Goal: Task Accomplishment & Management: Use online tool/utility

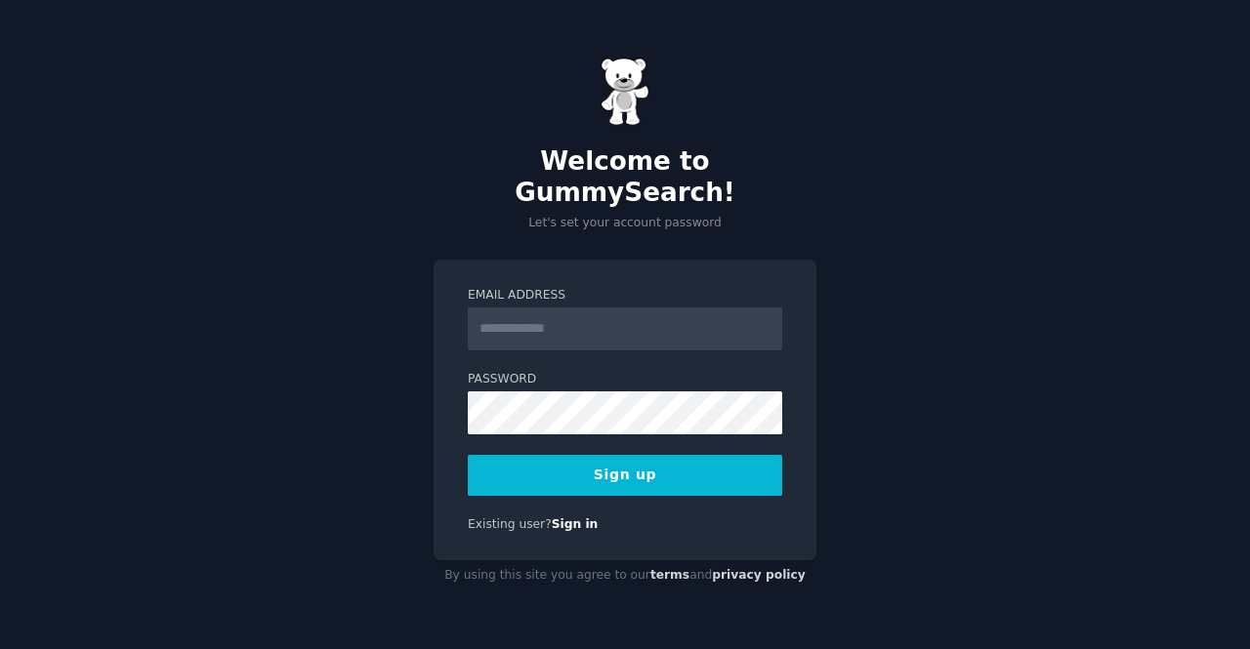
type input "**********"
click at [594, 466] on button "Sign up" at bounding box center [625, 475] width 314 height 41
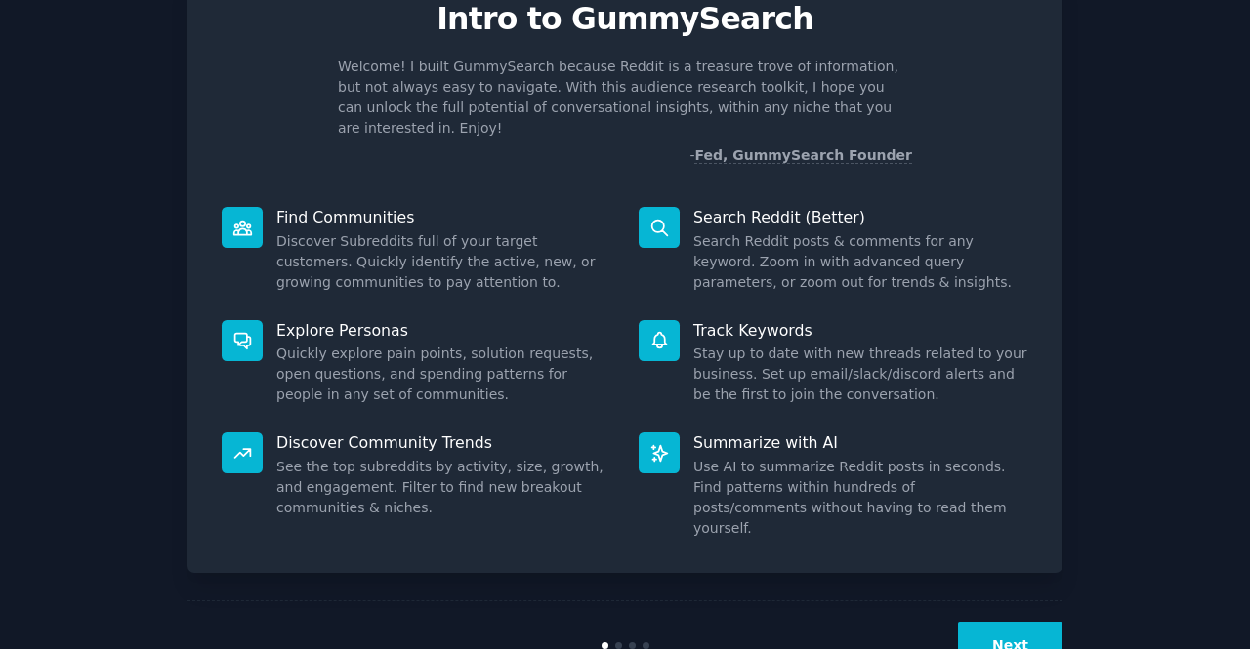
scroll to position [106, 0]
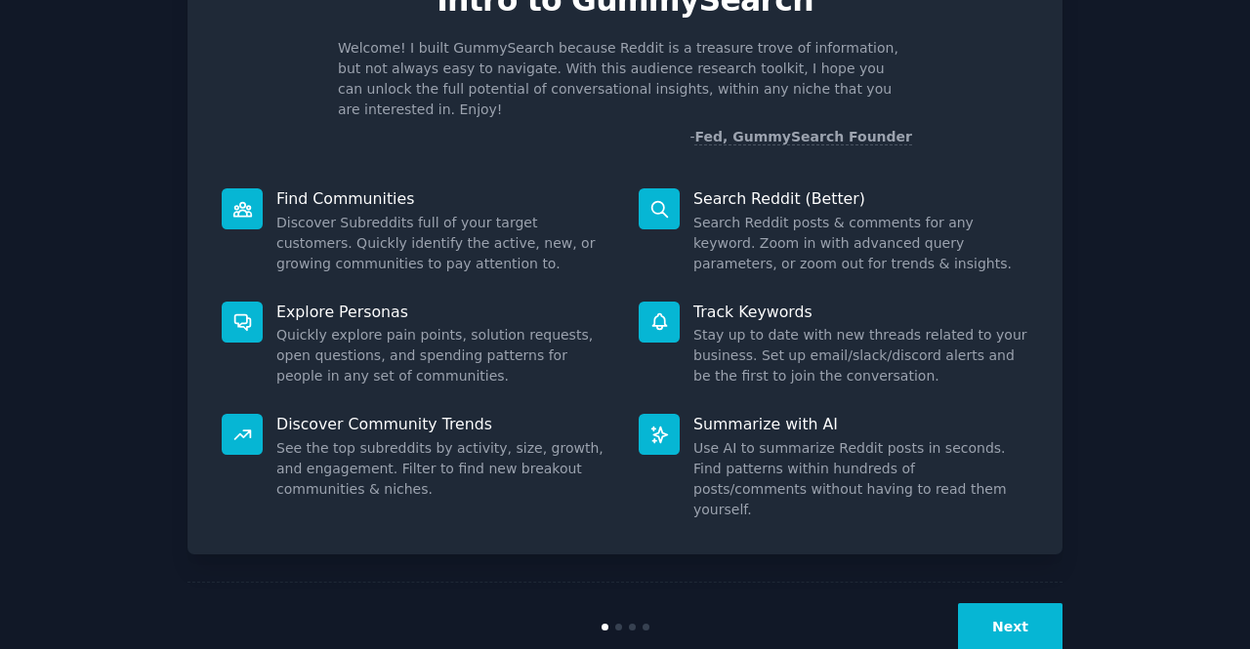
click at [1026, 603] on button "Next" at bounding box center [1010, 627] width 104 height 48
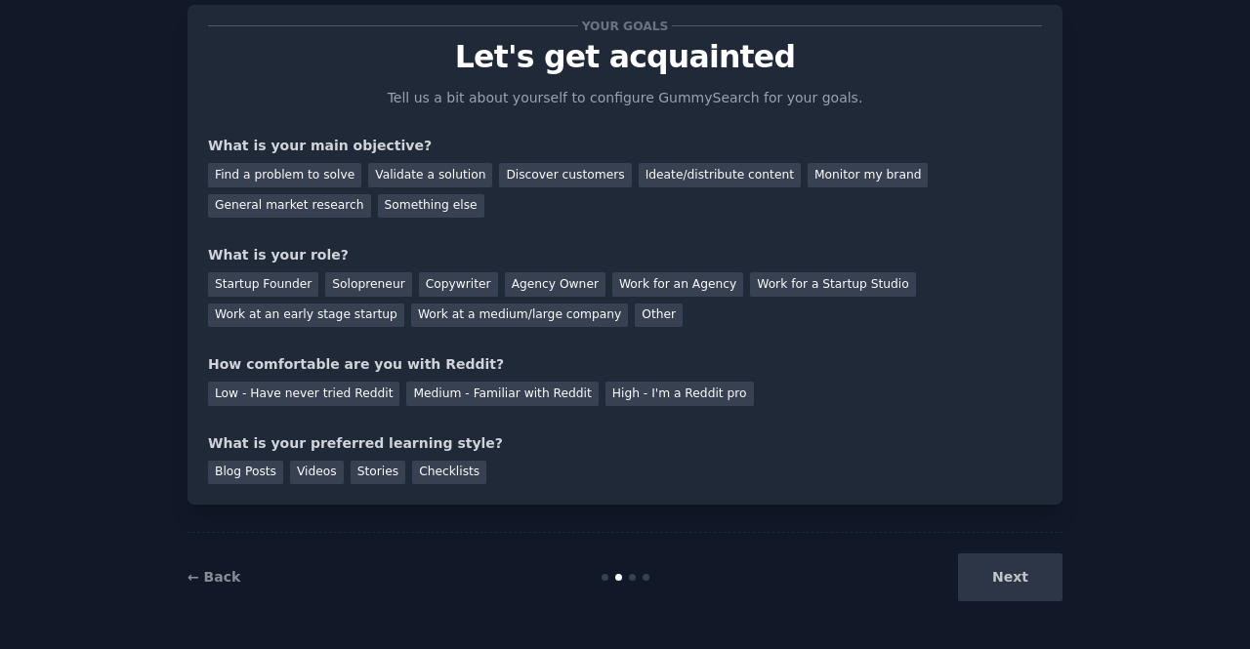
scroll to position [28, 0]
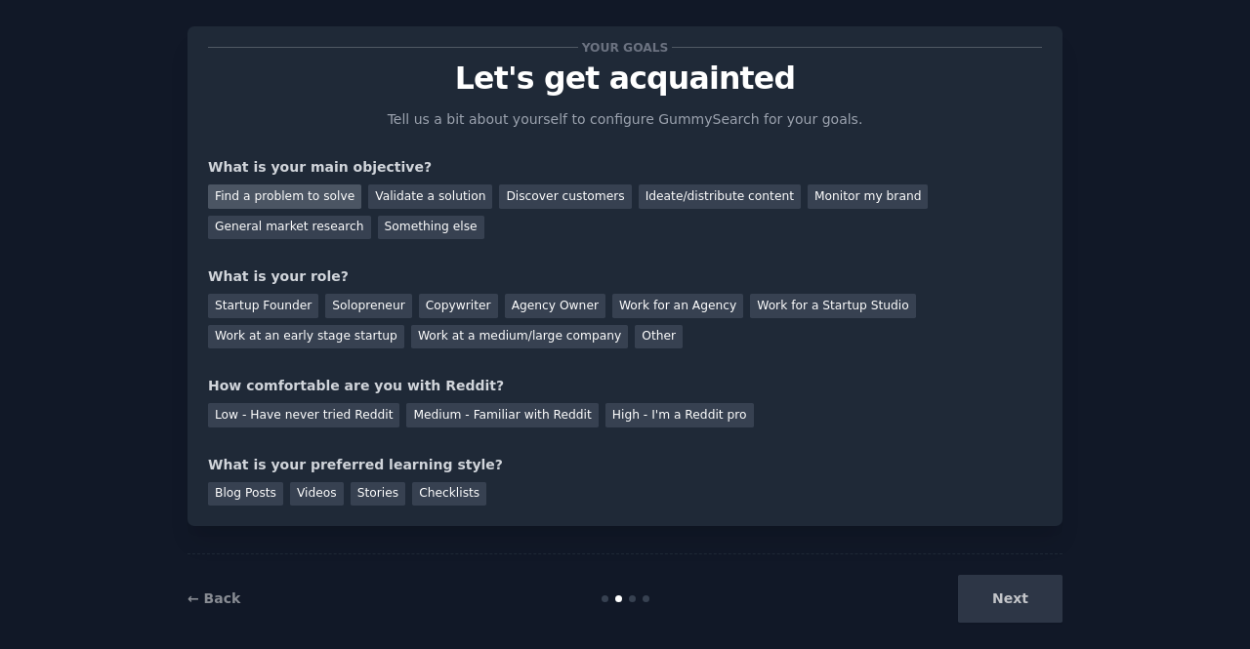
click at [295, 201] on div "Find a problem to solve" at bounding box center [284, 196] width 153 height 24
click at [395, 194] on div "Validate a solution" at bounding box center [430, 196] width 124 height 24
click at [309, 200] on div "Find a problem to solve" at bounding box center [284, 196] width 153 height 24
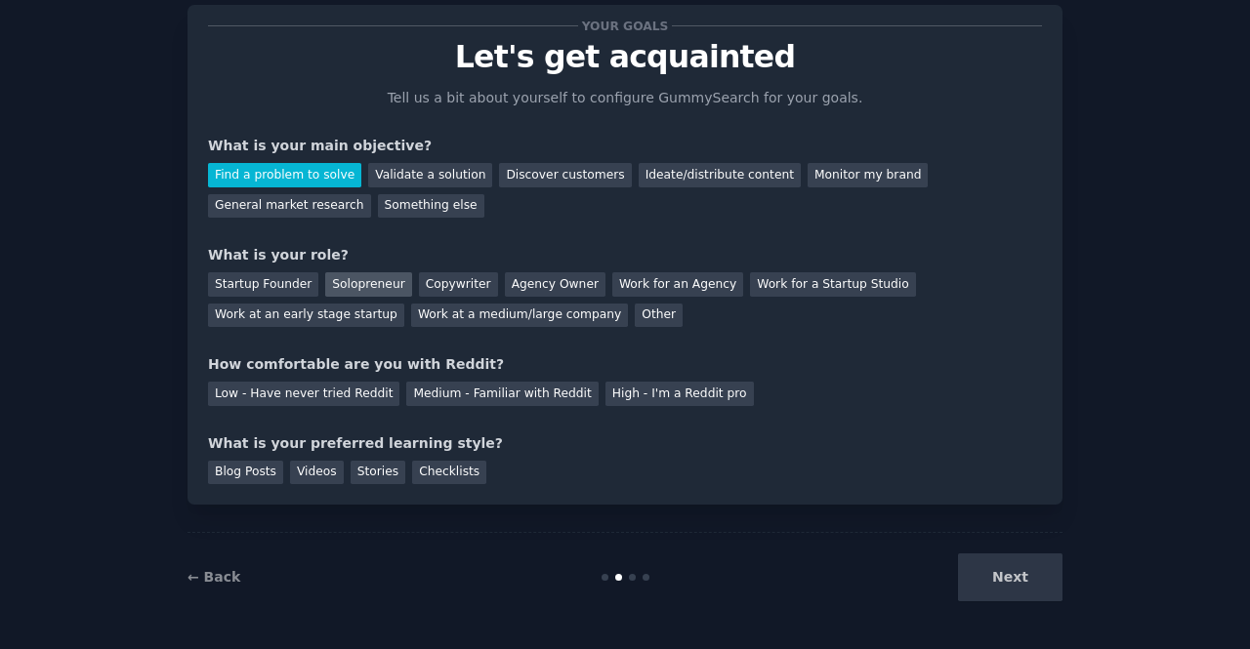
click at [340, 290] on div "Solopreneur" at bounding box center [368, 284] width 86 height 24
click at [655, 398] on div "High - I'm a Reddit pro" at bounding box center [679, 394] width 148 height 24
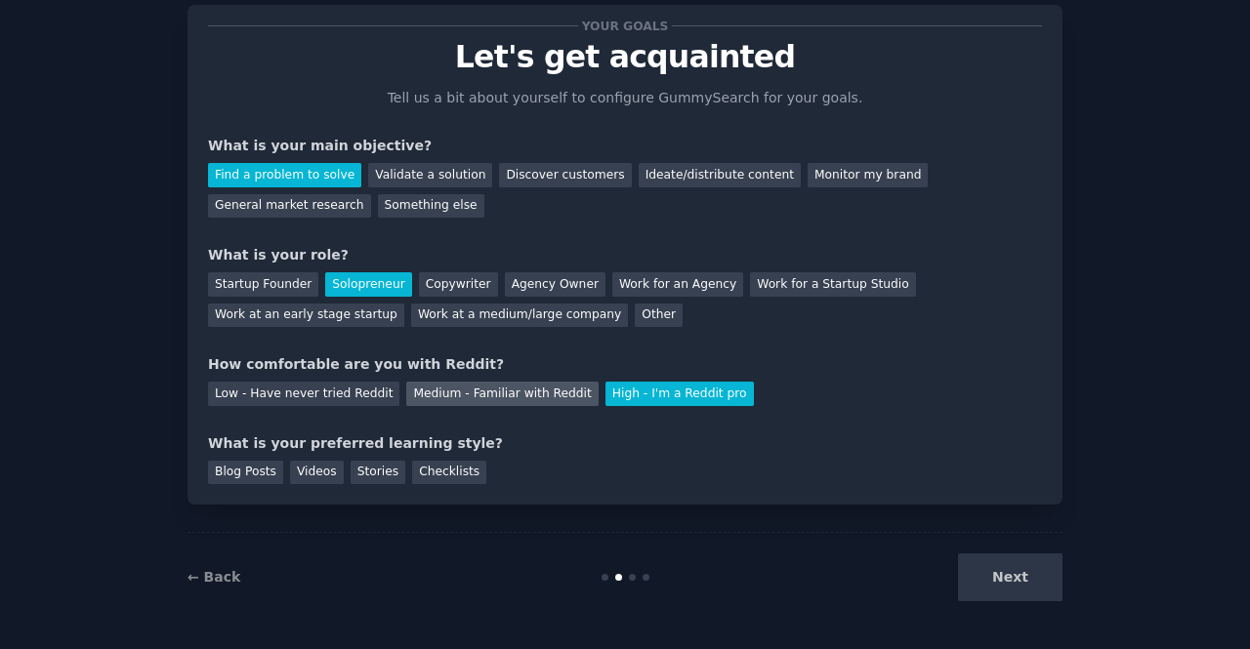
click at [527, 395] on div "Medium - Familiar with Reddit" at bounding box center [501, 394] width 191 height 24
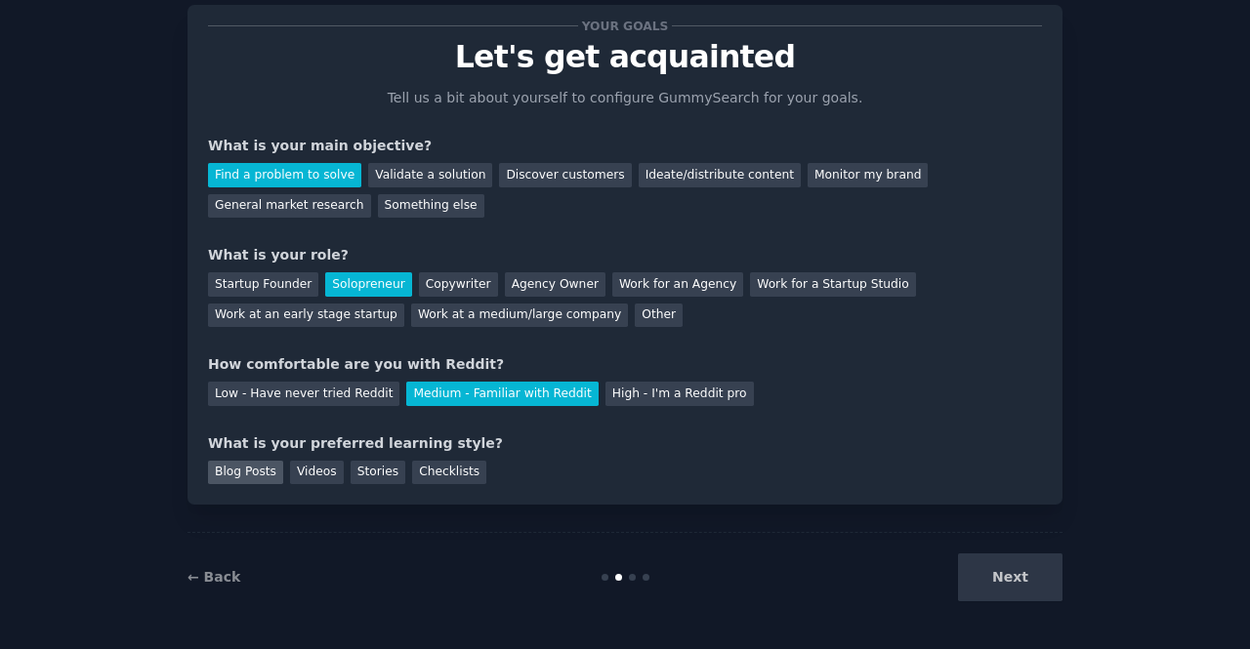
click at [250, 471] on div "Blog Posts" at bounding box center [245, 473] width 75 height 24
click at [1022, 565] on button "Next" at bounding box center [1010, 577] width 104 height 48
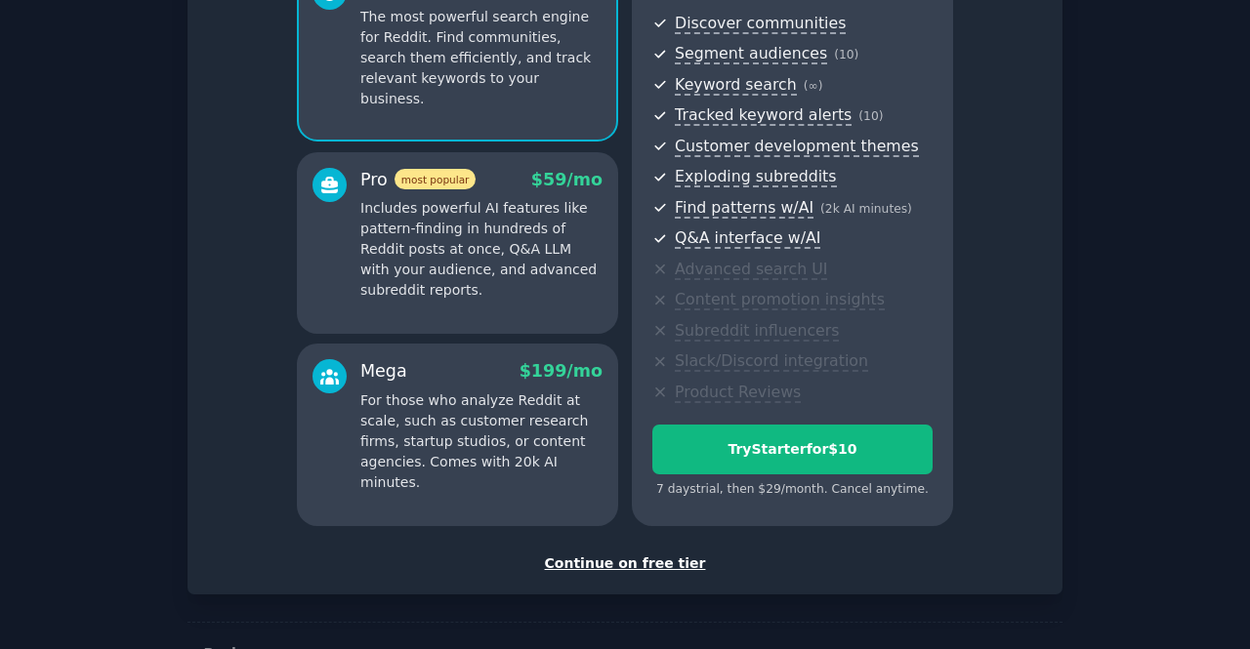
scroll to position [216, 0]
click at [662, 569] on div "Continue on free tier" at bounding box center [625, 563] width 834 height 20
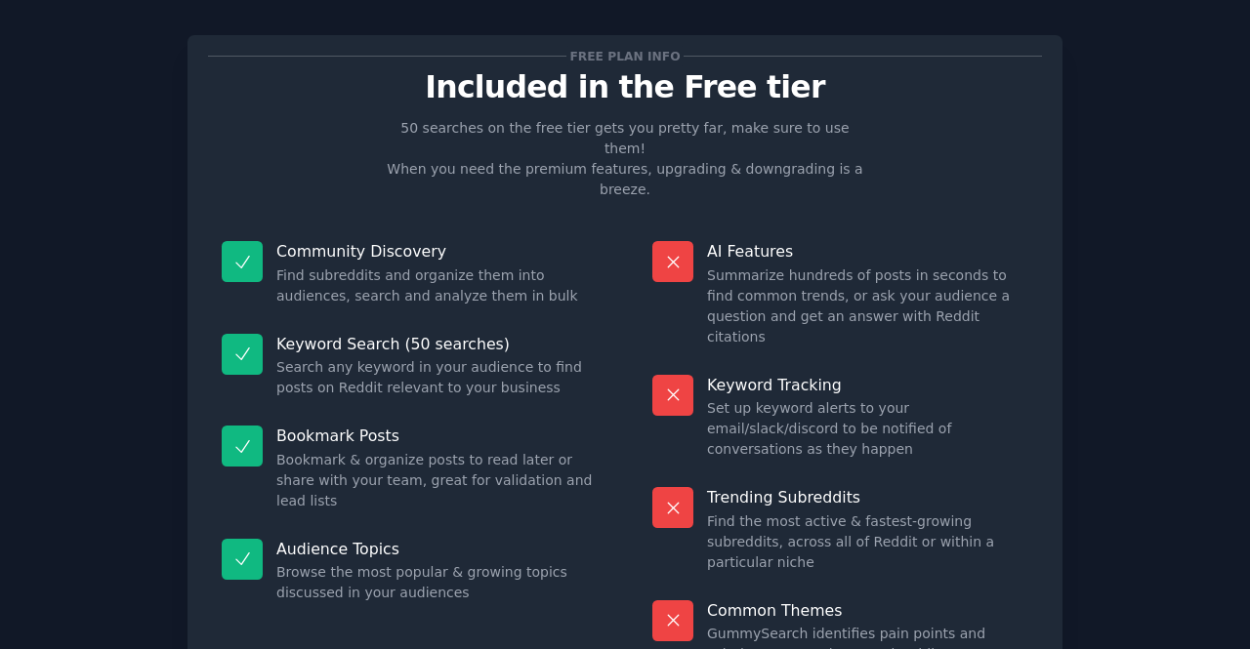
scroll to position [111, 0]
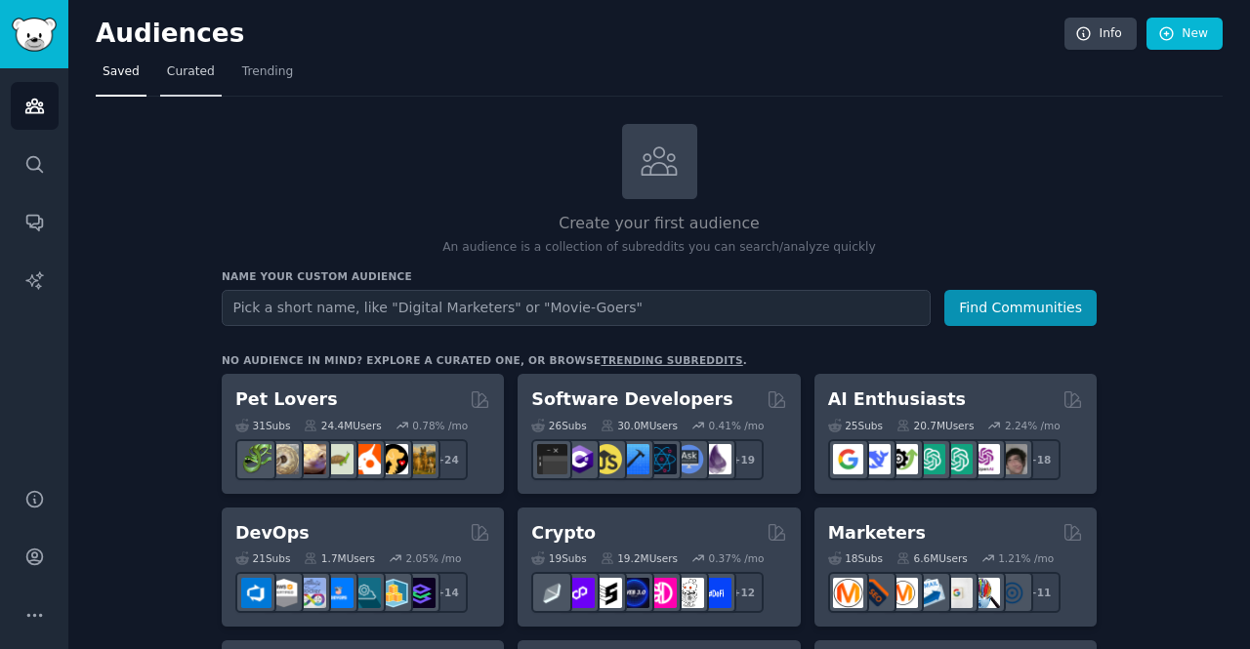
click at [183, 72] on span "Curated" at bounding box center [191, 72] width 48 height 18
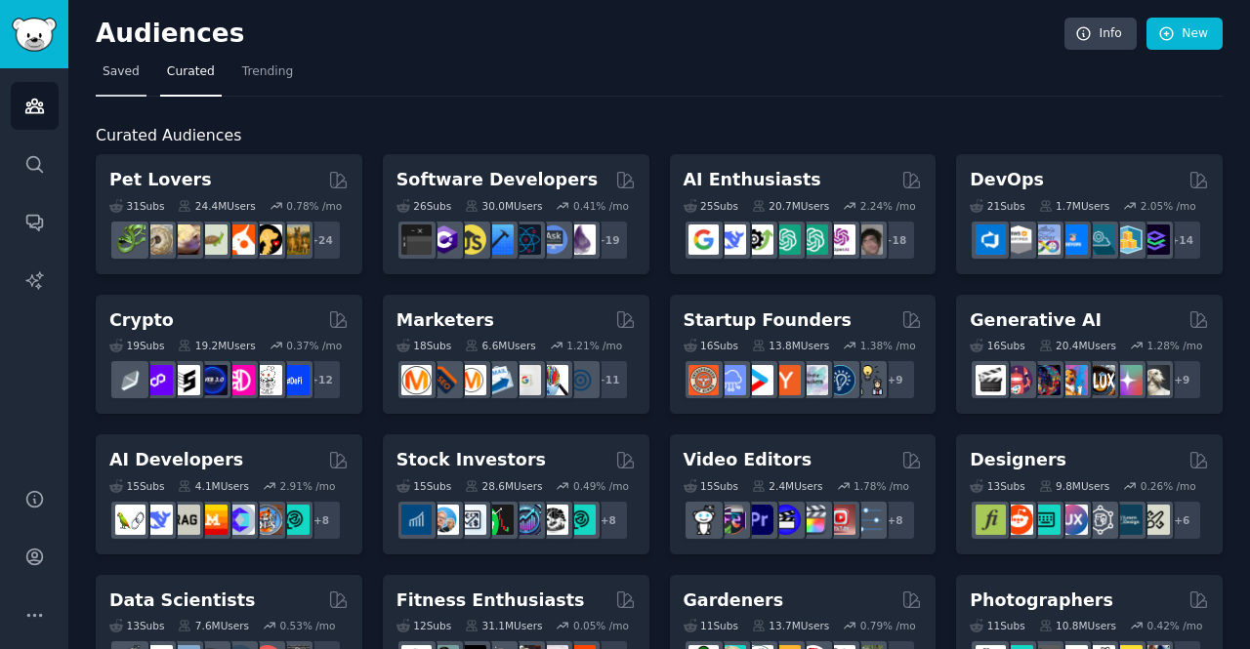
click at [119, 92] on link "Saved" at bounding box center [121, 77] width 51 height 40
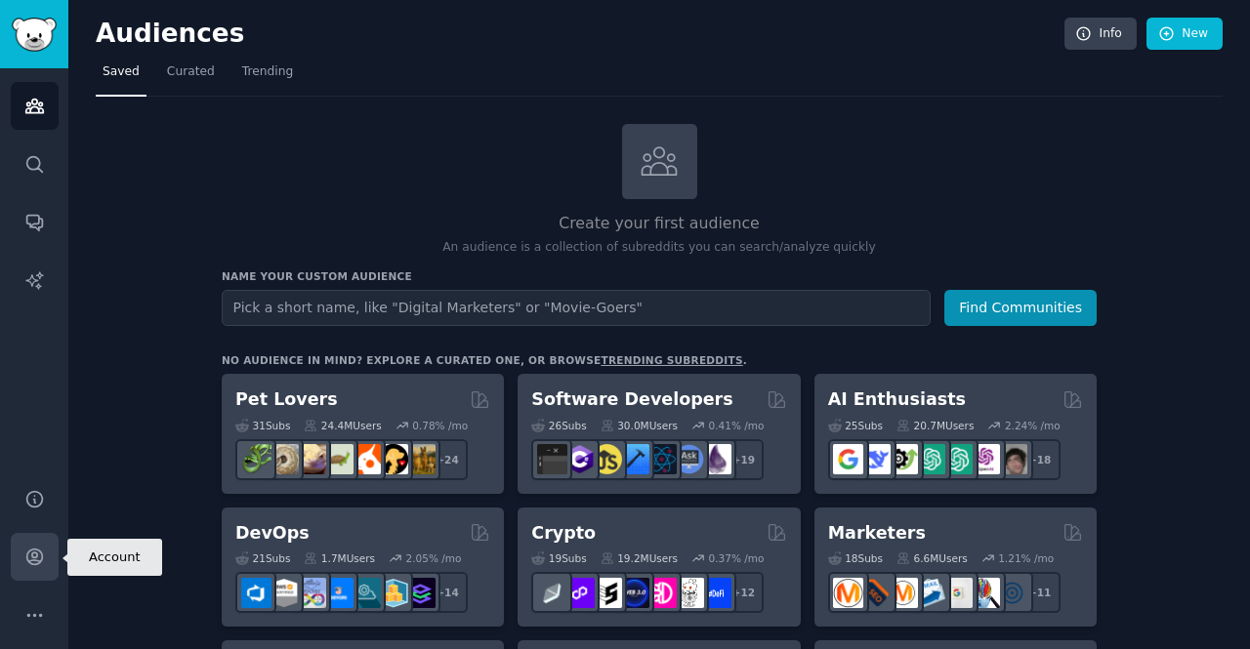
click at [33, 544] on link "Account" at bounding box center [35, 557] width 48 height 48
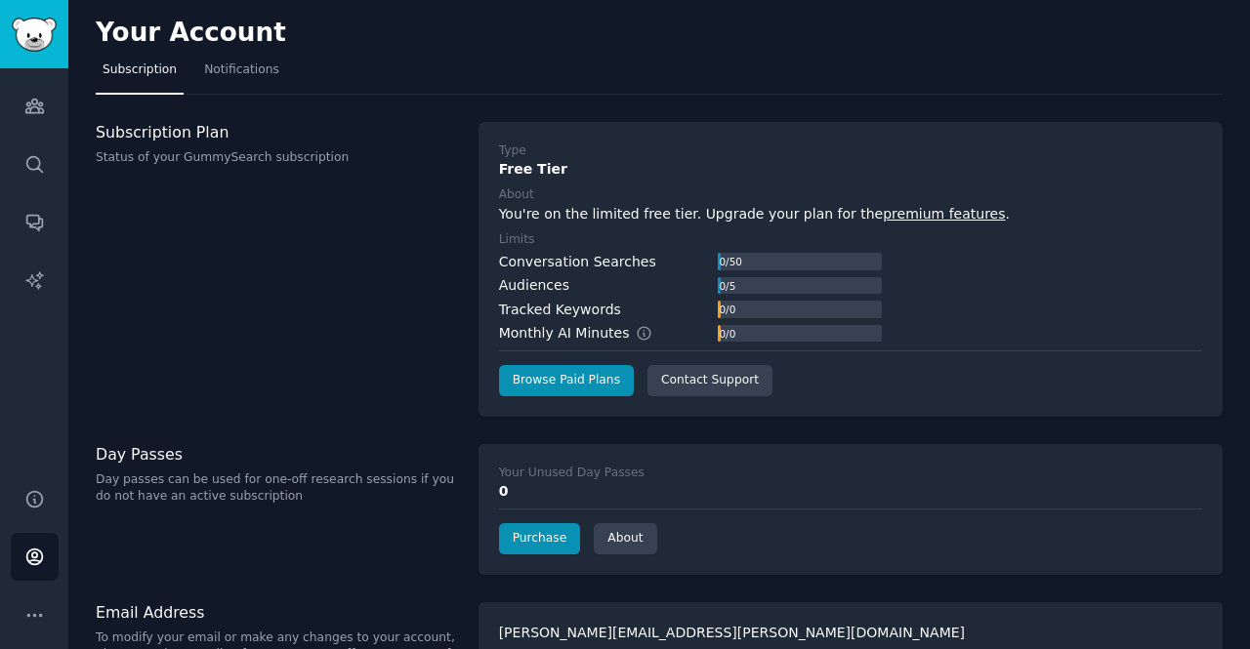
scroll to position [41, 0]
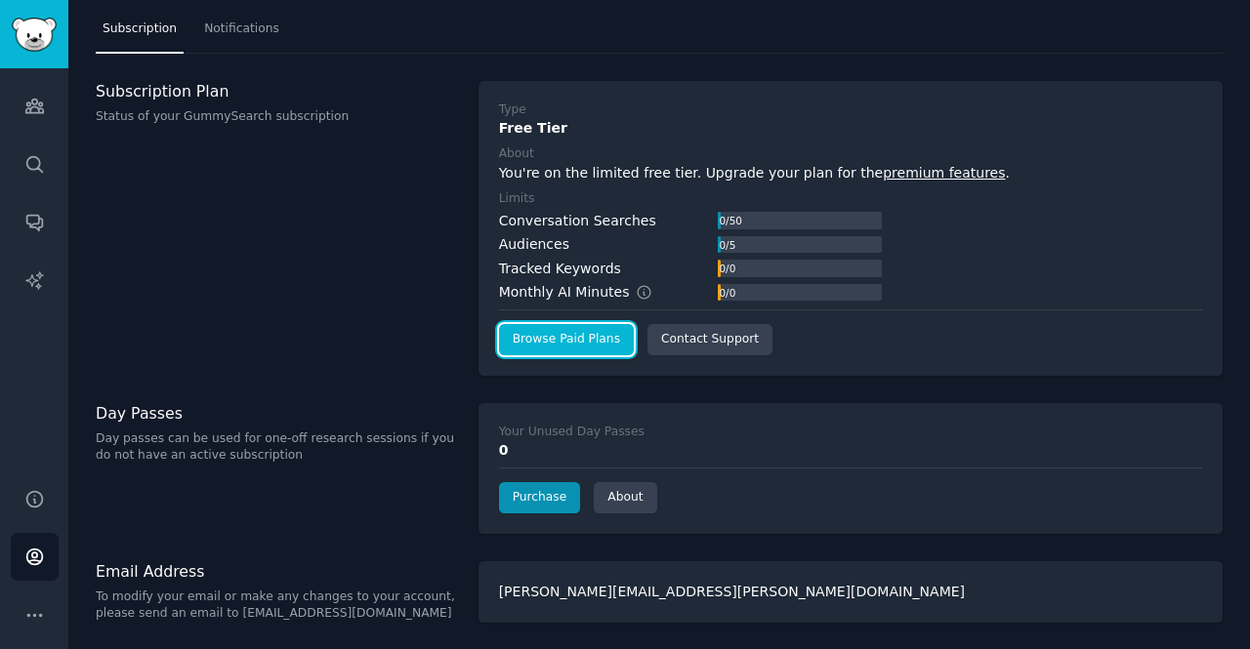
click at [596, 339] on link "Browse Paid Plans" at bounding box center [566, 339] width 135 height 31
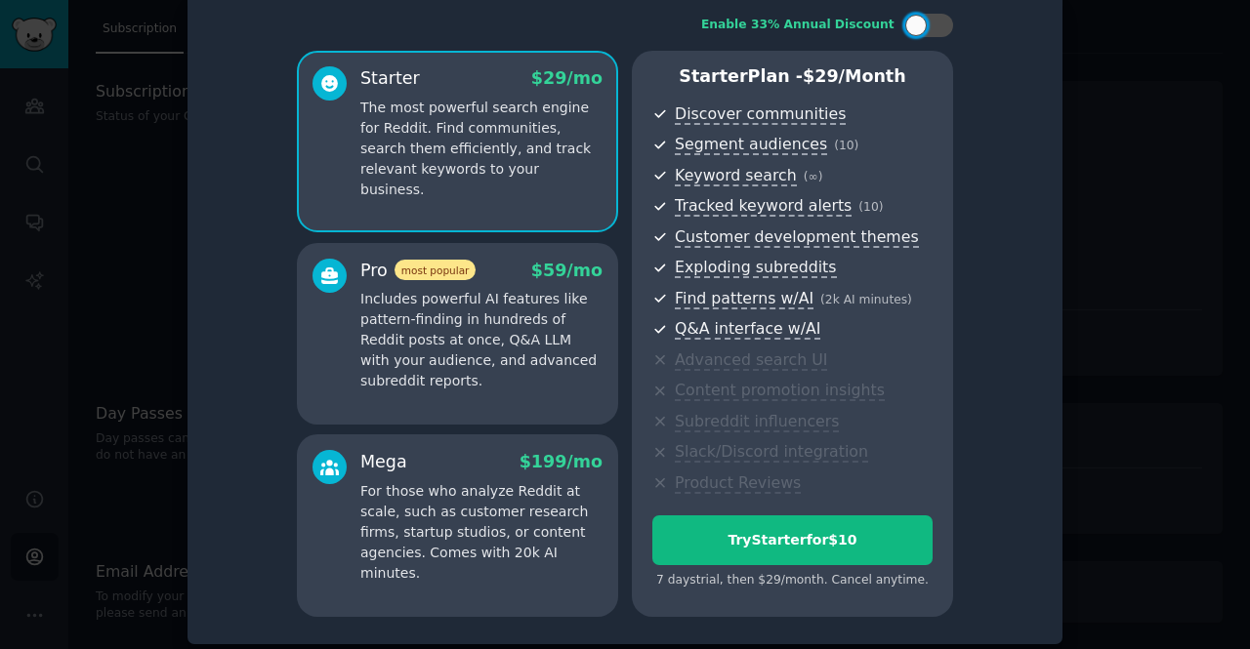
scroll to position [35, 0]
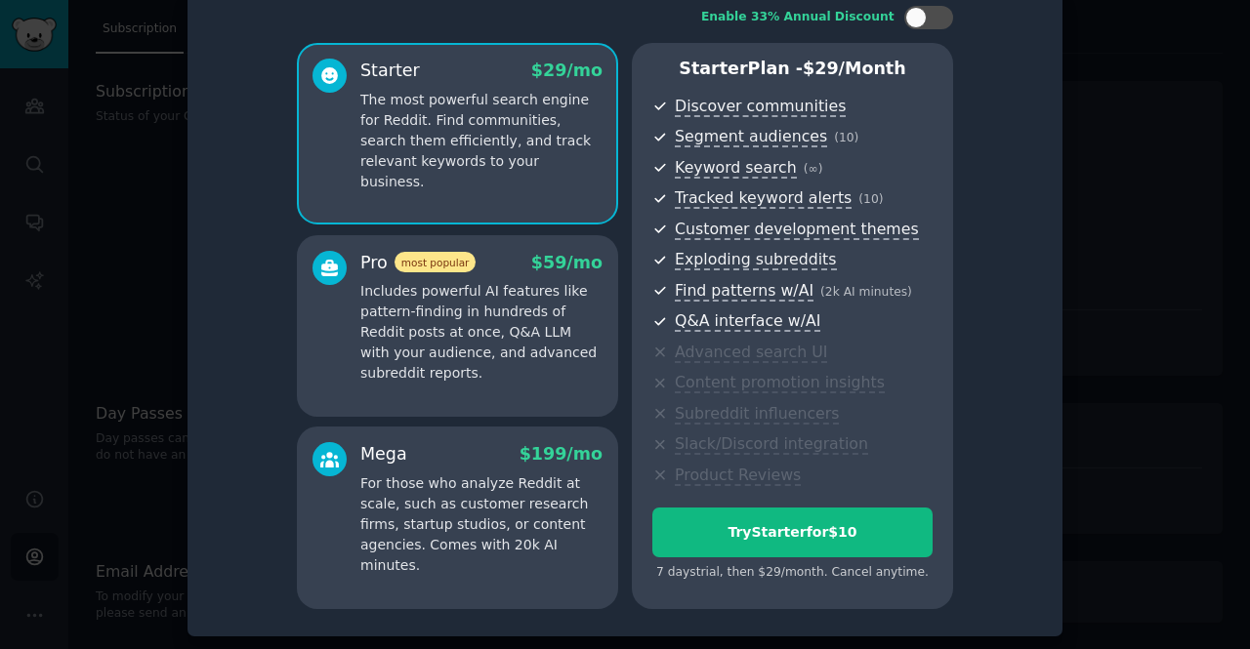
click at [487, 319] on p "Includes powerful AI features like pattern-finding in hundreds of Reddit posts …" at bounding box center [481, 332] width 242 height 102
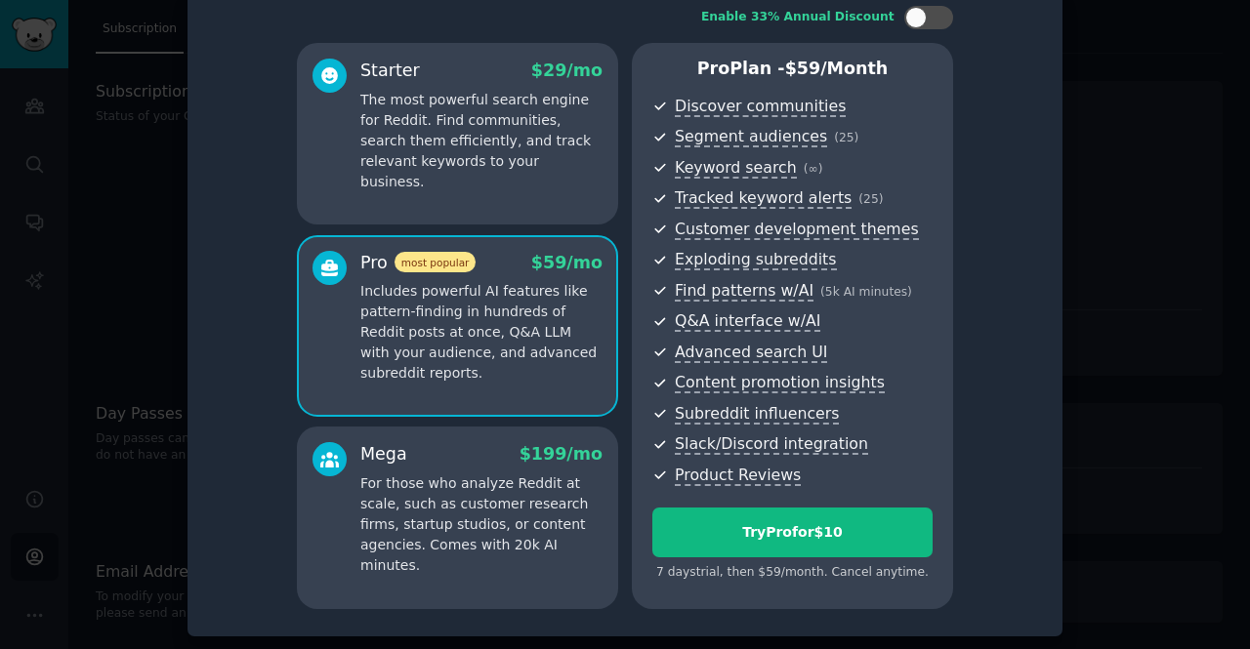
click at [522, 169] on p "The most powerful search engine for Reddit. Find communities, search them effic…" at bounding box center [481, 141] width 242 height 102
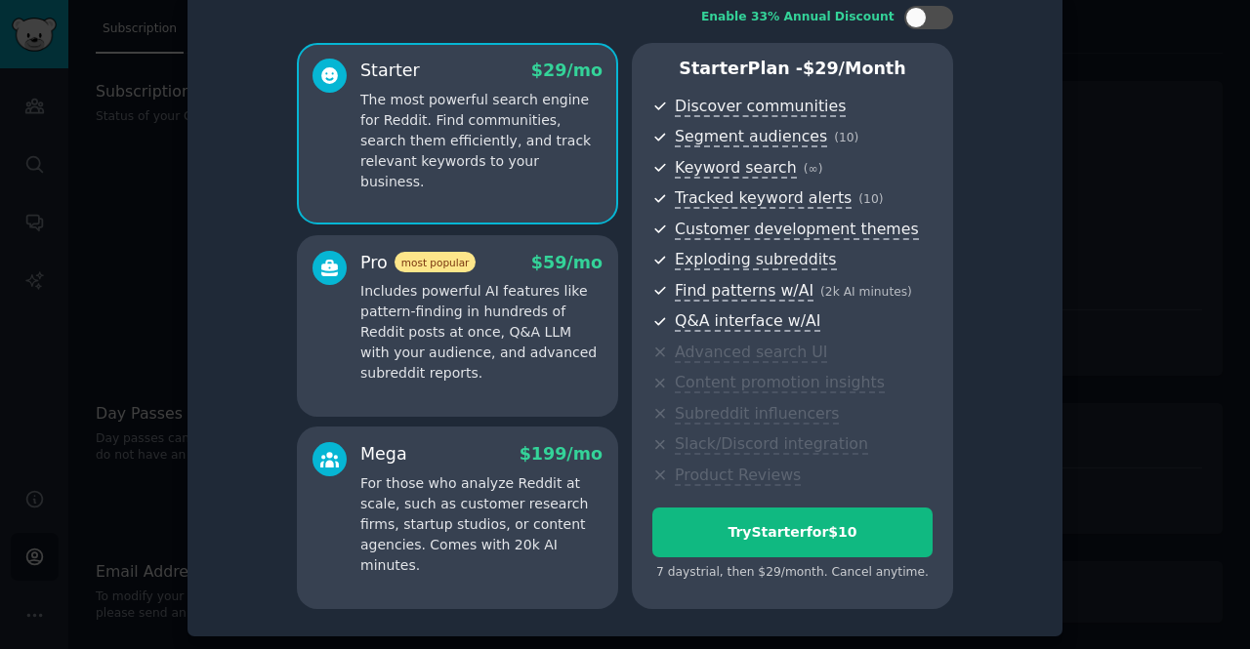
click at [522, 169] on p "The most powerful search engine for Reddit. Find communities, search them effic…" at bounding box center [481, 141] width 242 height 102
click at [929, 23] on div at bounding box center [928, 17] width 49 height 23
checkbox input "false"
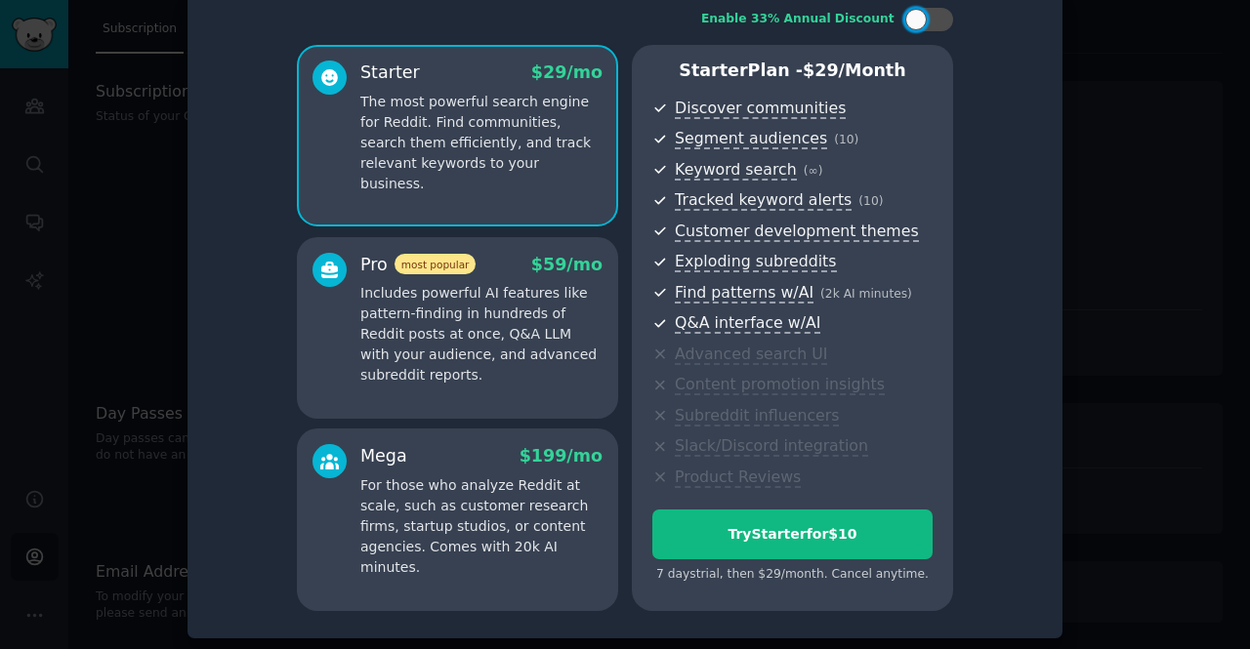
click at [563, 348] on p "Includes powerful AI features like pattern-finding in hundreds of Reddit posts …" at bounding box center [481, 334] width 242 height 102
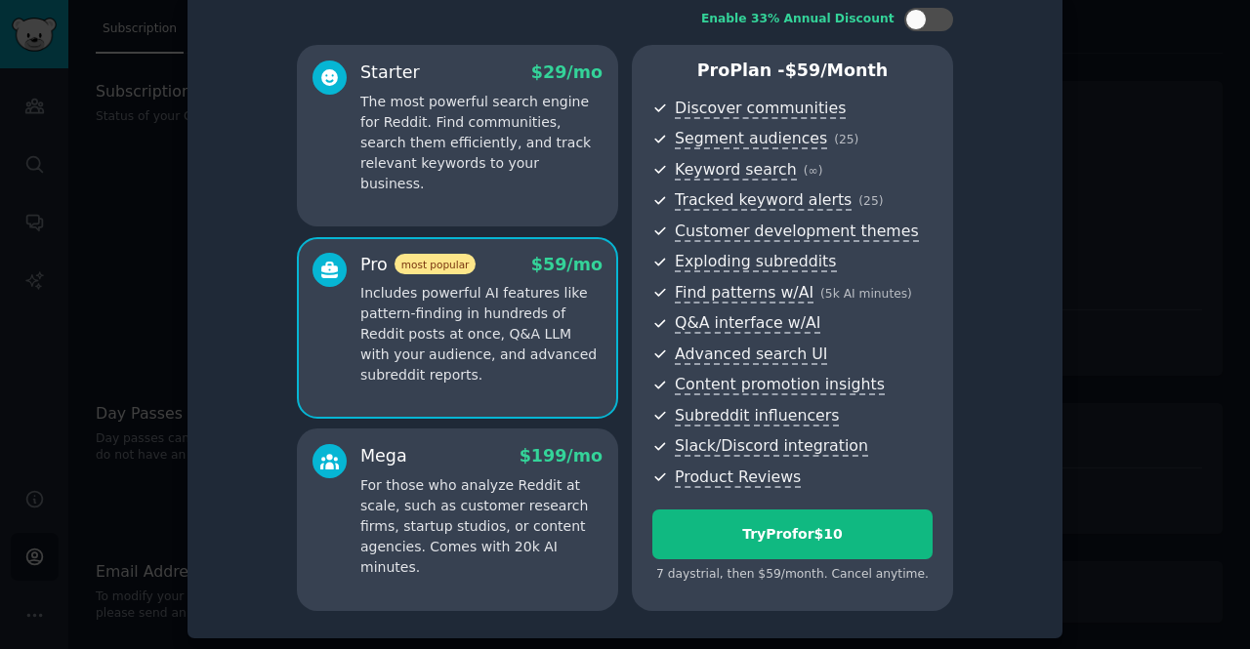
click at [497, 550] on p "For those who analyze Reddit at scale, such as customer research firms, startup…" at bounding box center [481, 526] width 242 height 102
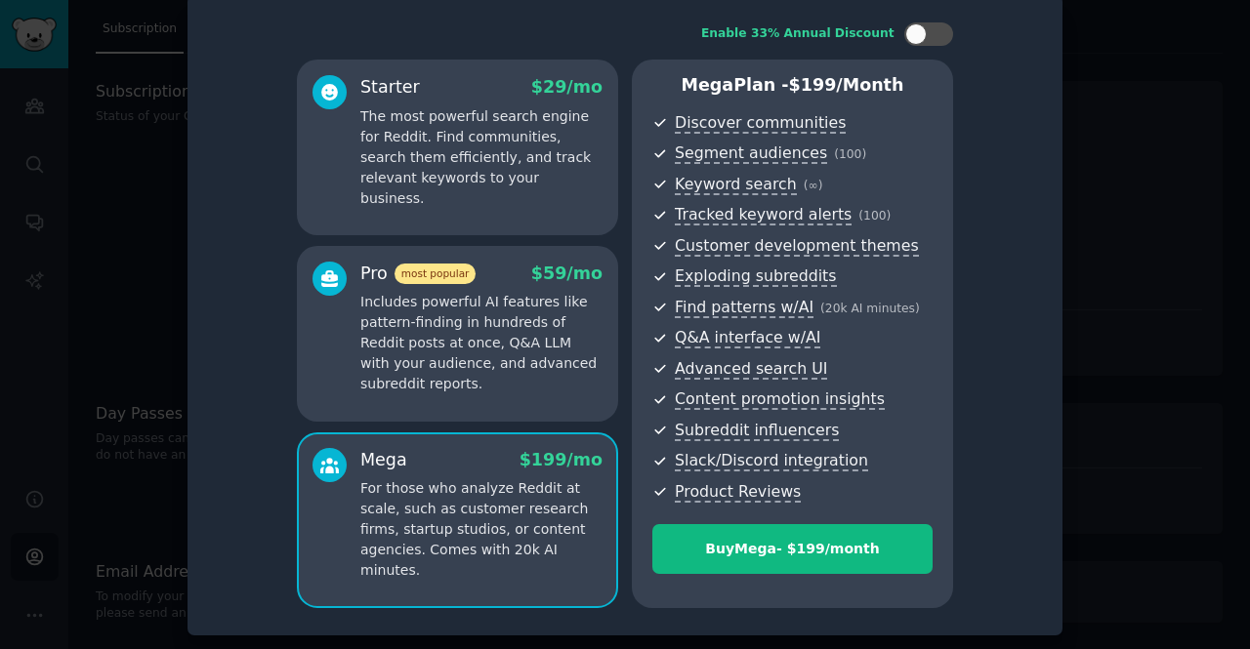
click at [506, 381] on p "Includes powerful AI features like pattern-finding in hundreds of Reddit posts …" at bounding box center [481, 343] width 242 height 102
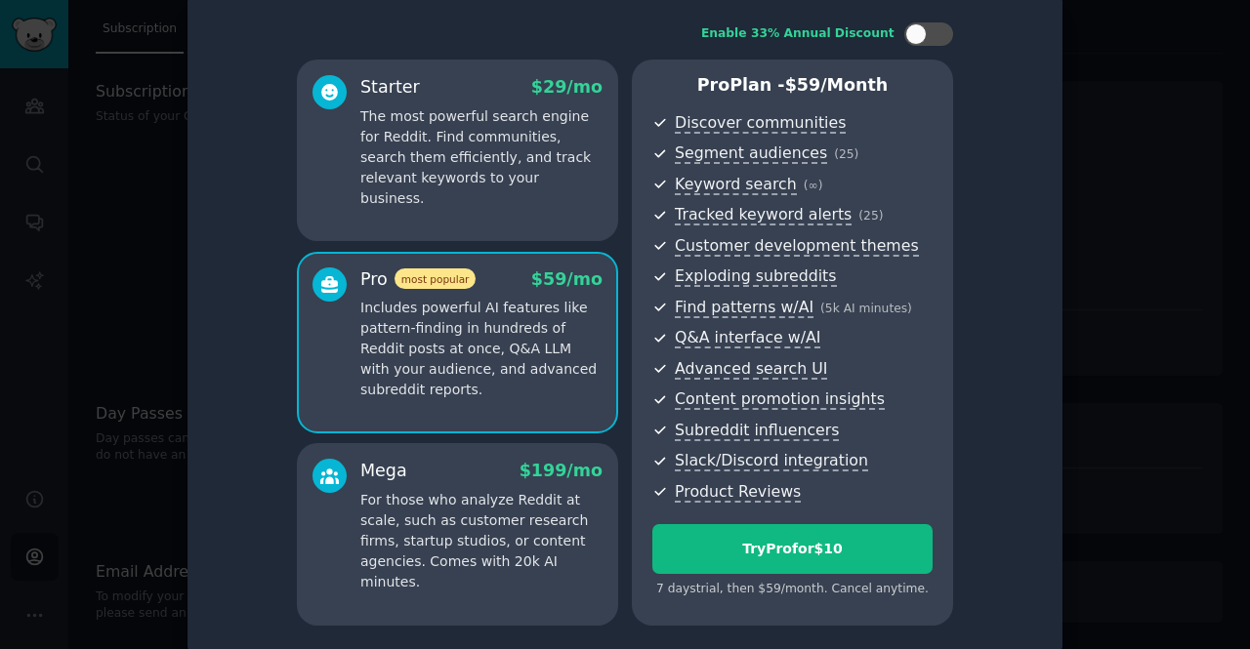
scroll to position [33, 0]
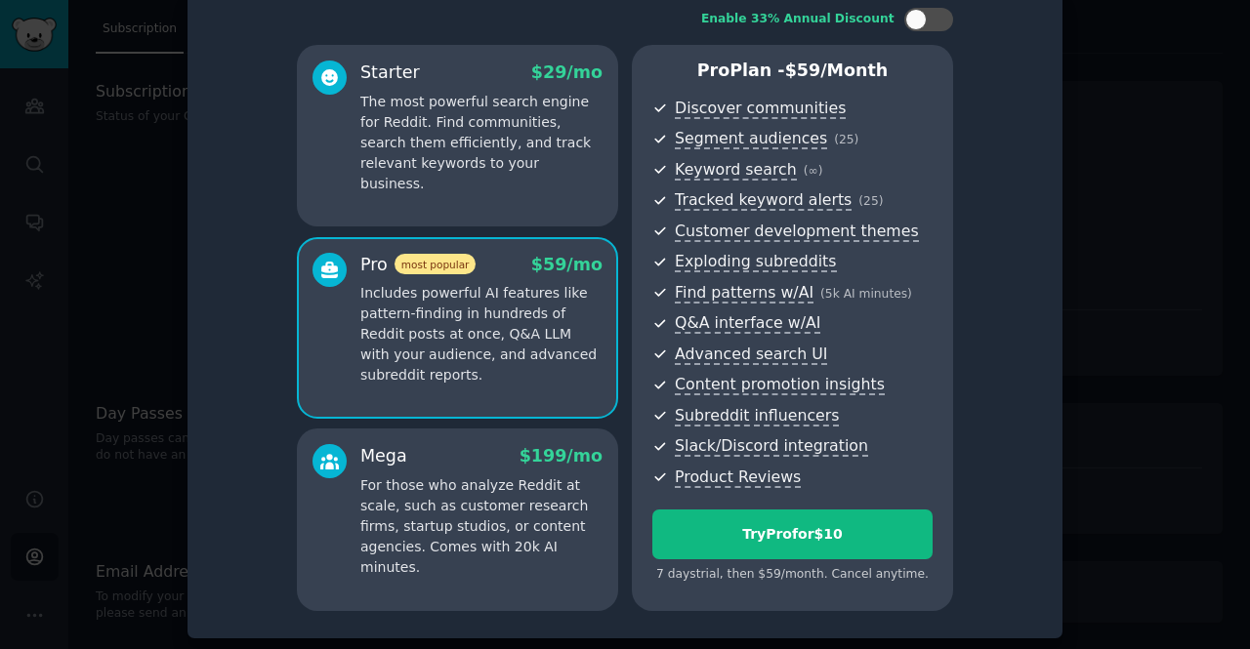
click at [489, 176] on div "Starter $ 29 /mo The most powerful search engine for Reddit. Find communities, …" at bounding box center [457, 136] width 321 height 182
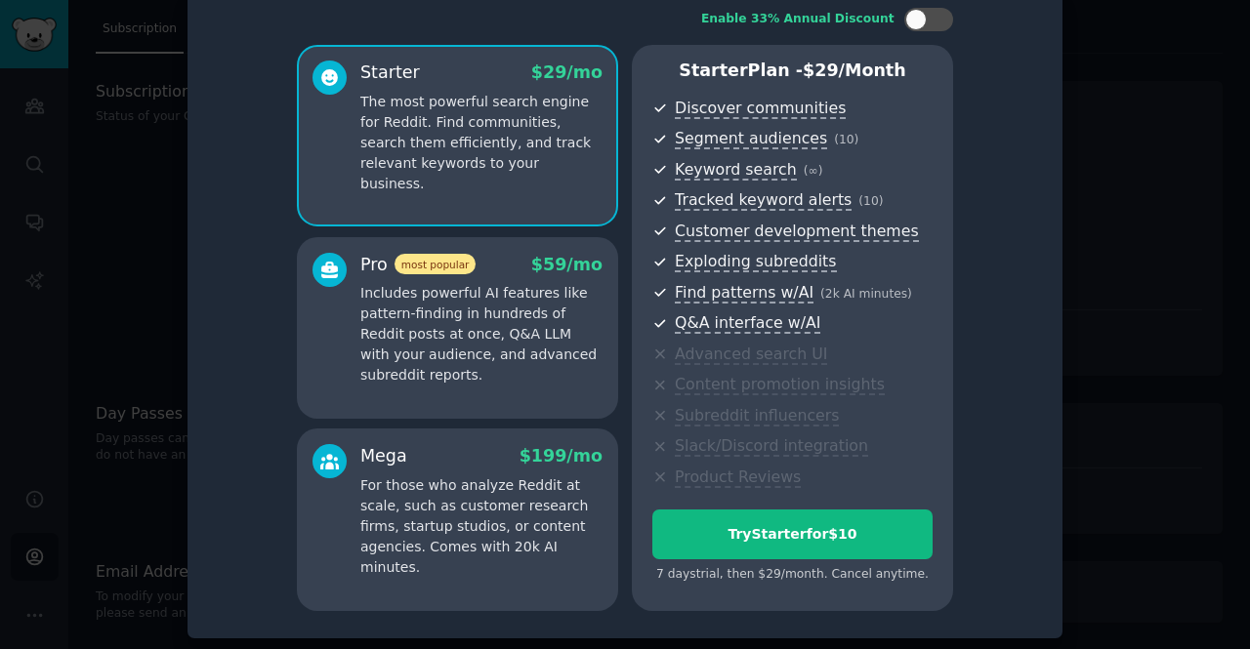
click at [1158, 141] on div at bounding box center [625, 324] width 1250 height 649
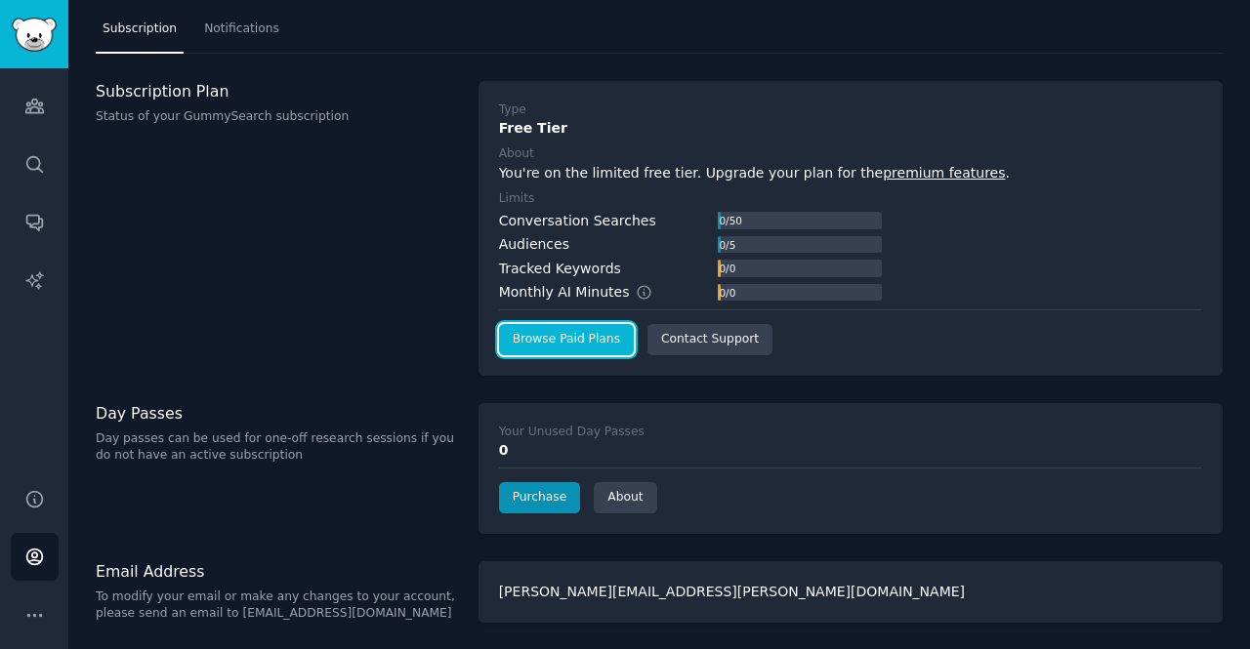
click at [560, 344] on link "Browse Paid Plans" at bounding box center [566, 339] width 135 height 31
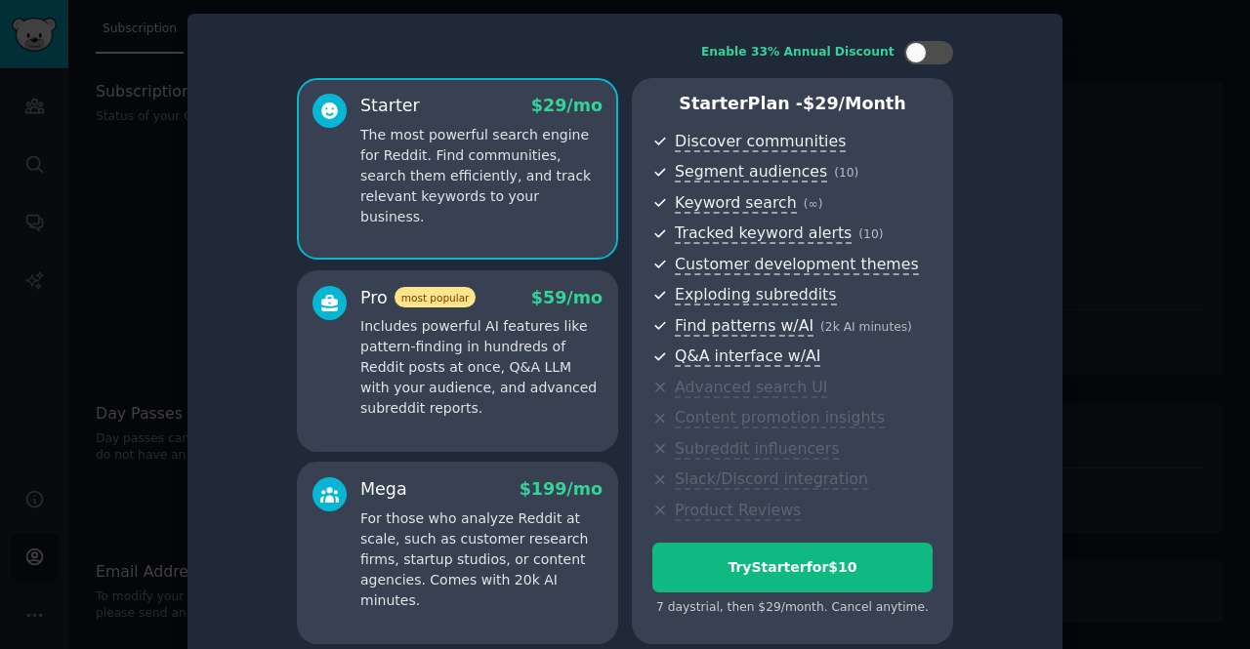
click at [1139, 186] on div at bounding box center [625, 324] width 1250 height 649
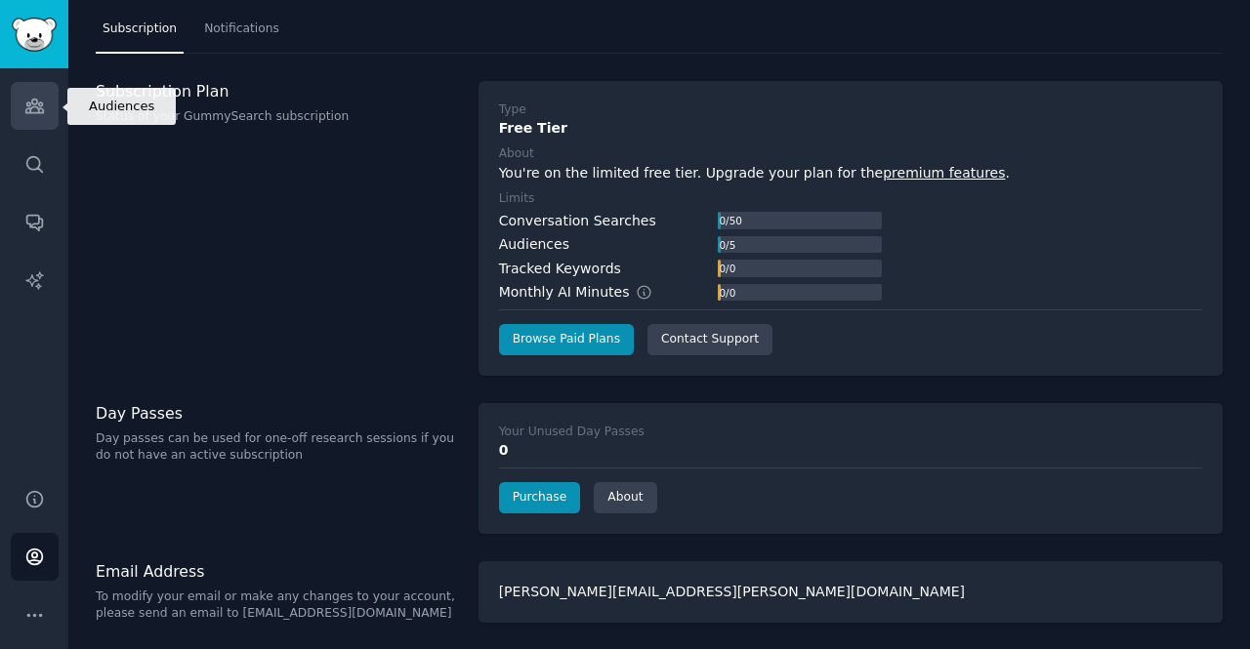
click at [33, 109] on icon "Sidebar" at bounding box center [34, 106] width 20 height 20
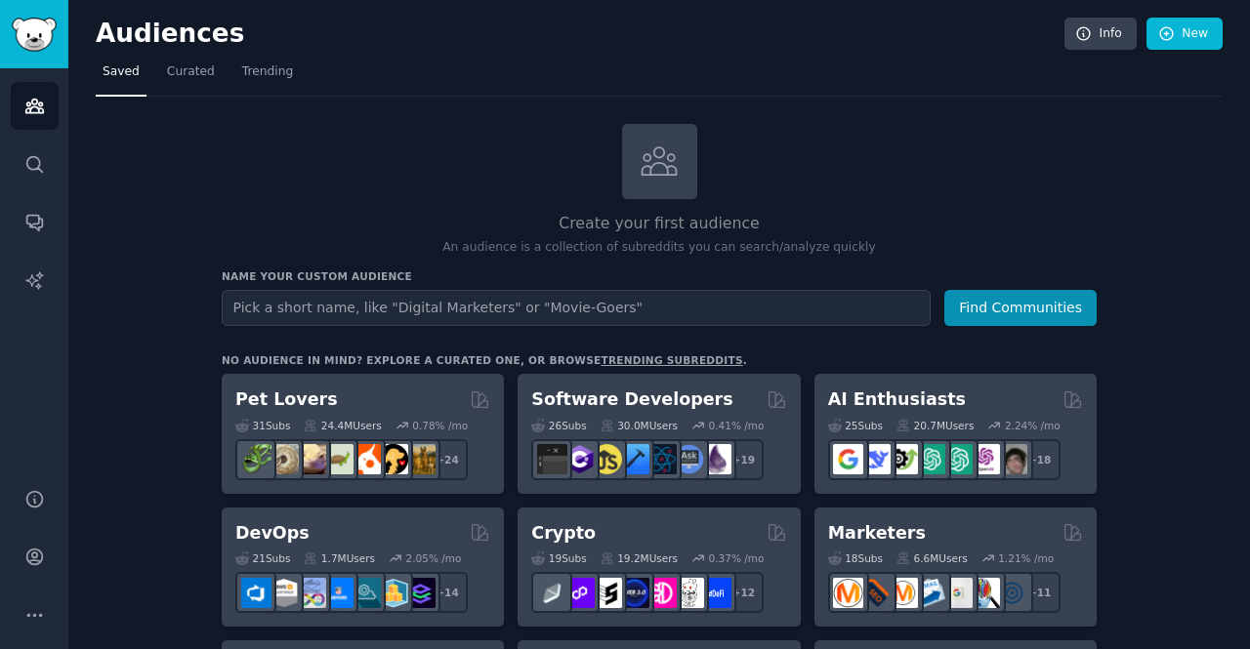
click at [368, 304] on input "text" at bounding box center [576, 308] width 709 height 36
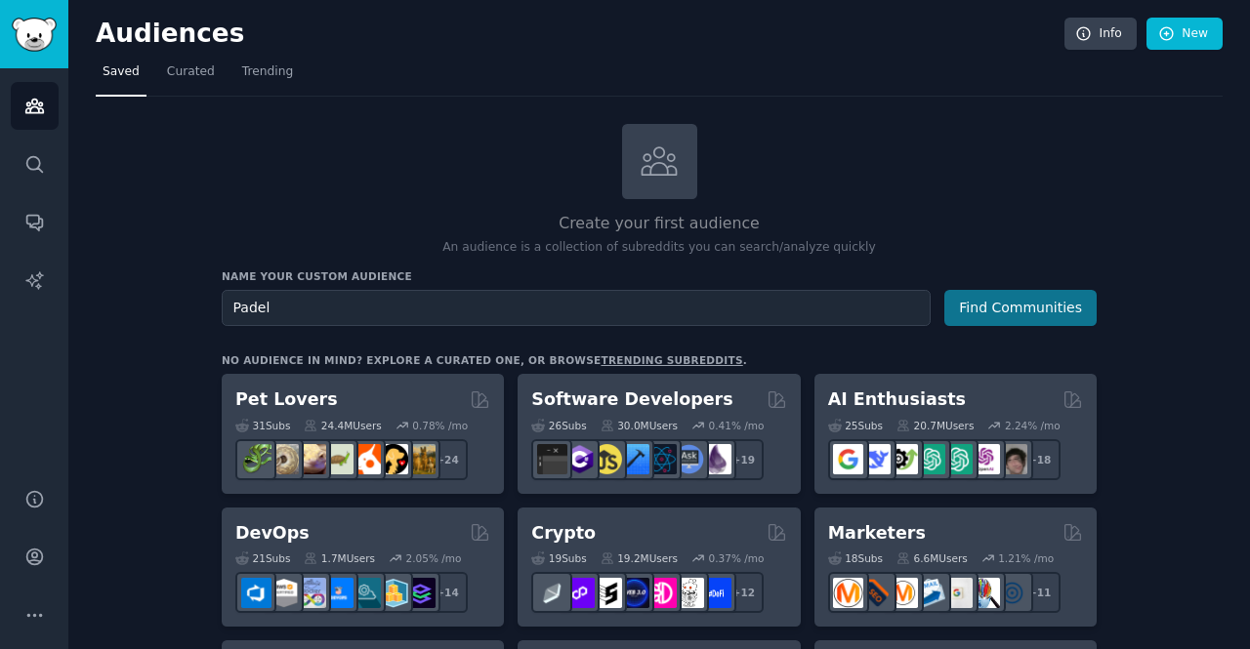
type input "Padel"
click at [972, 308] on button "Find Communities" at bounding box center [1020, 308] width 152 height 36
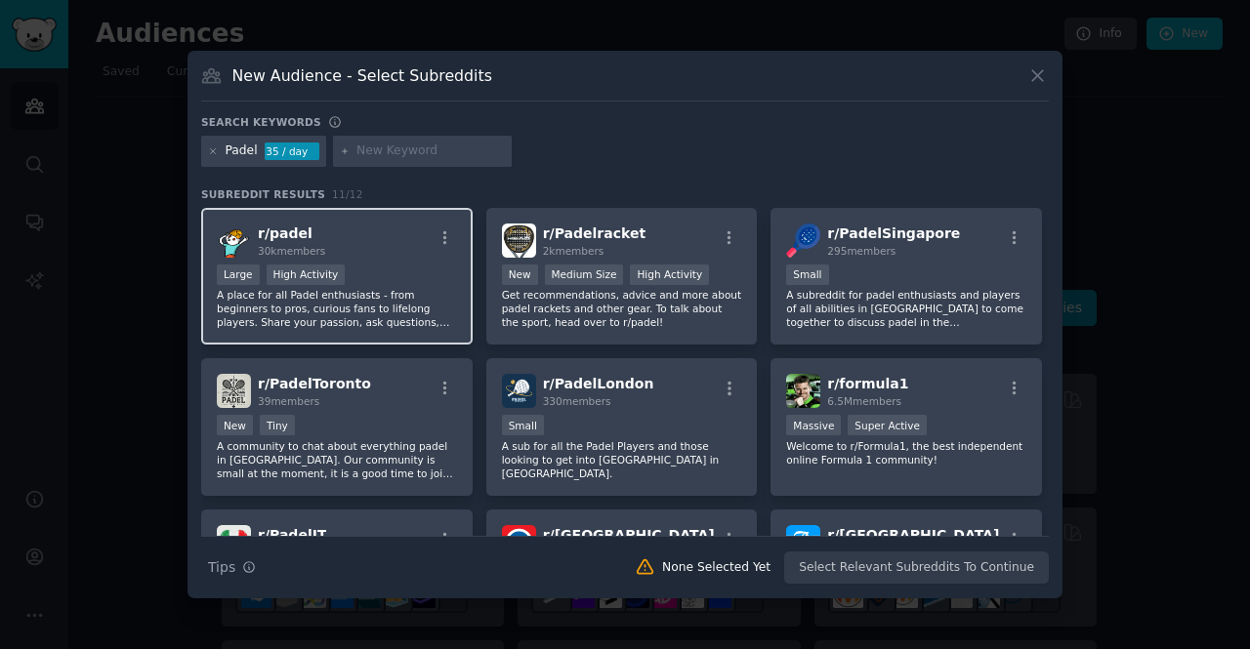
click at [414, 308] on p "A place for all Padel enthusiasts - from beginners to pros, curious fans to lif…" at bounding box center [337, 308] width 240 height 41
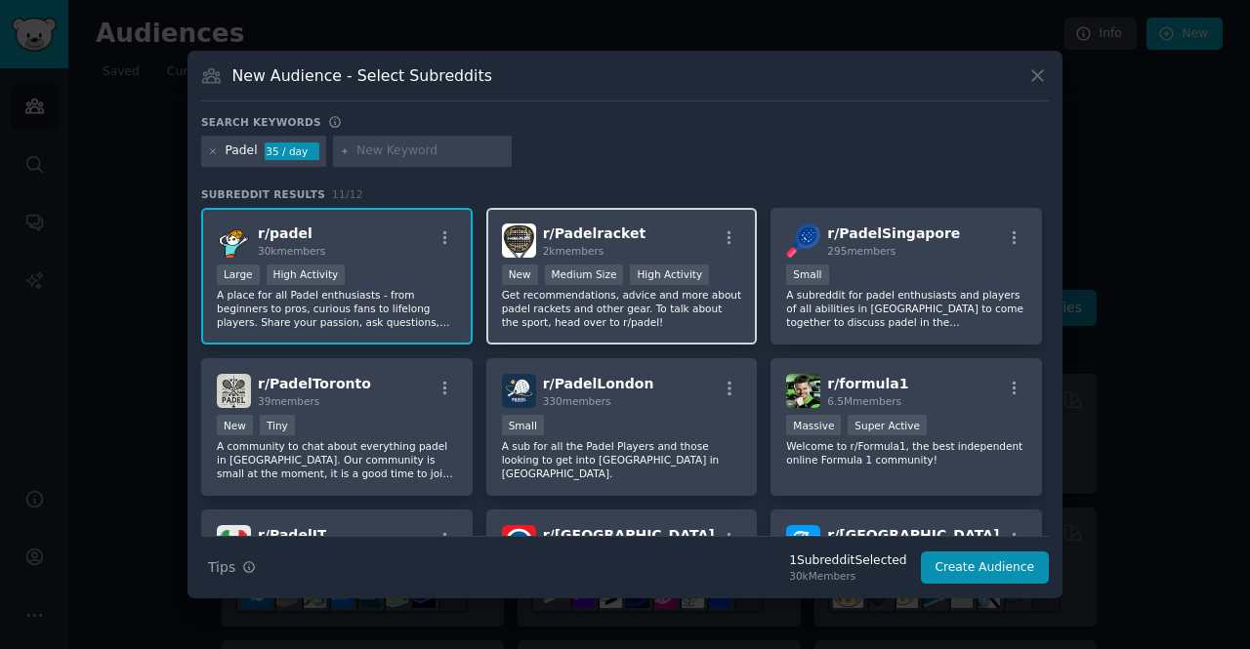
click at [606, 309] on p "Get recommendations, advice and more about padel rackets and other gear. To tal…" at bounding box center [622, 308] width 240 height 41
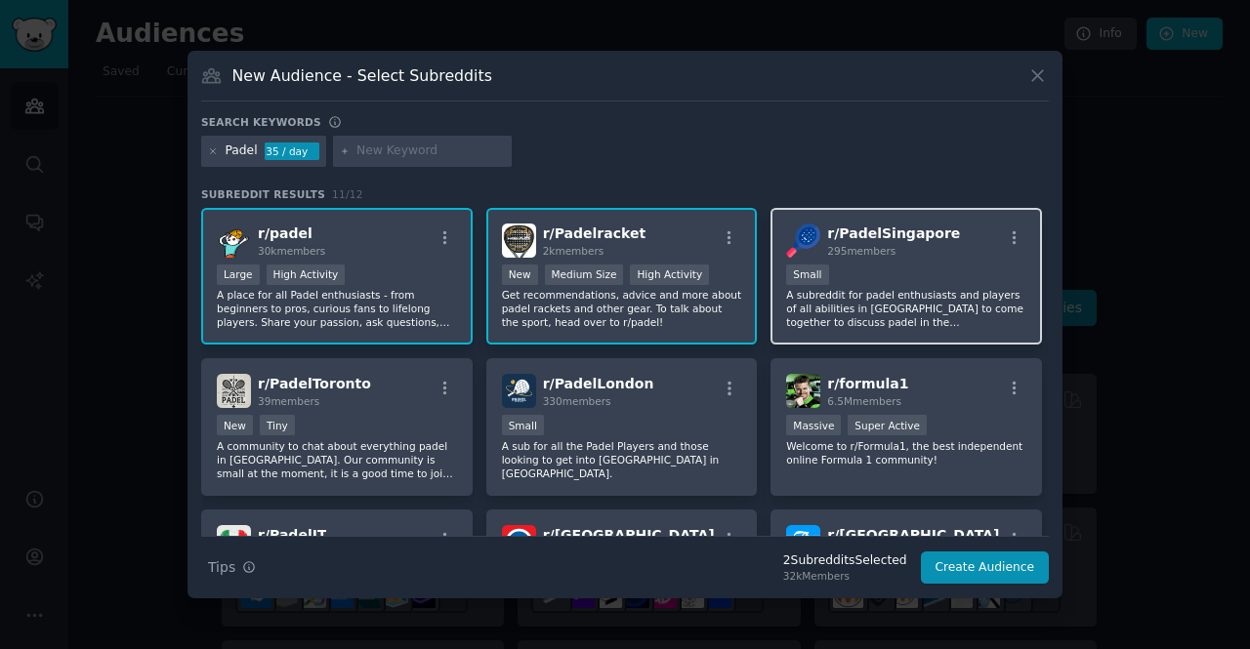
click at [923, 307] on p "A subreddit for padel enthusiasts and players of all abilities in [GEOGRAPHIC_D…" at bounding box center [906, 308] width 240 height 41
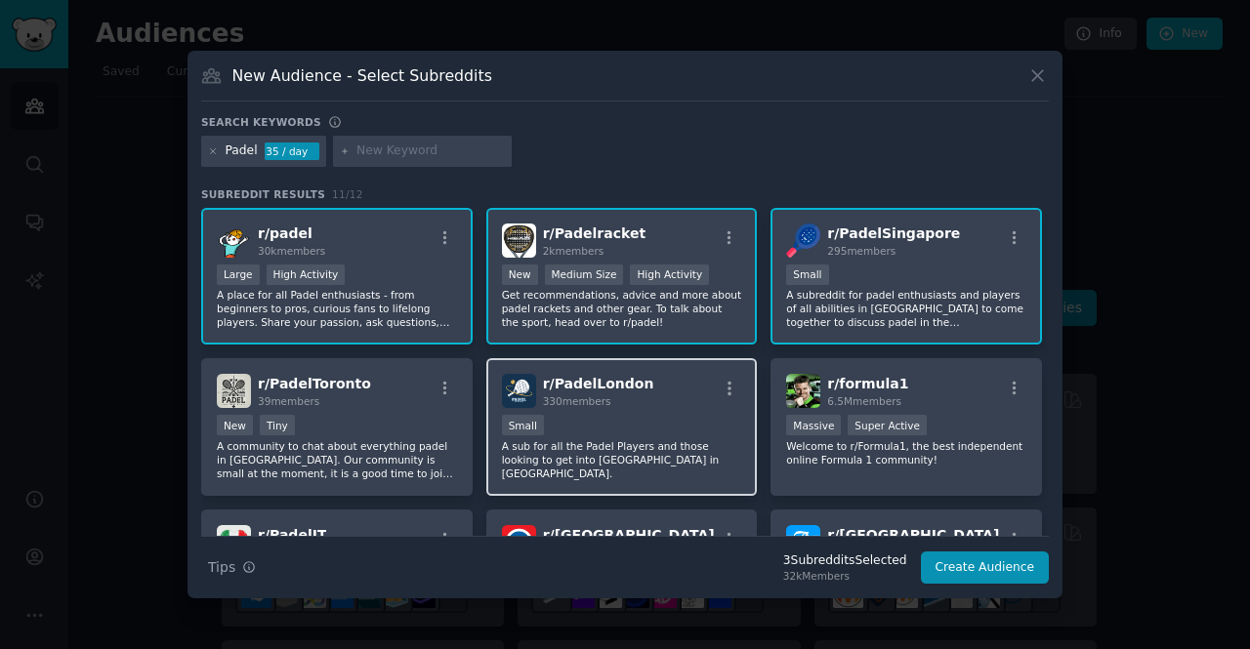
click at [657, 426] on div "Small" at bounding box center [622, 427] width 240 height 24
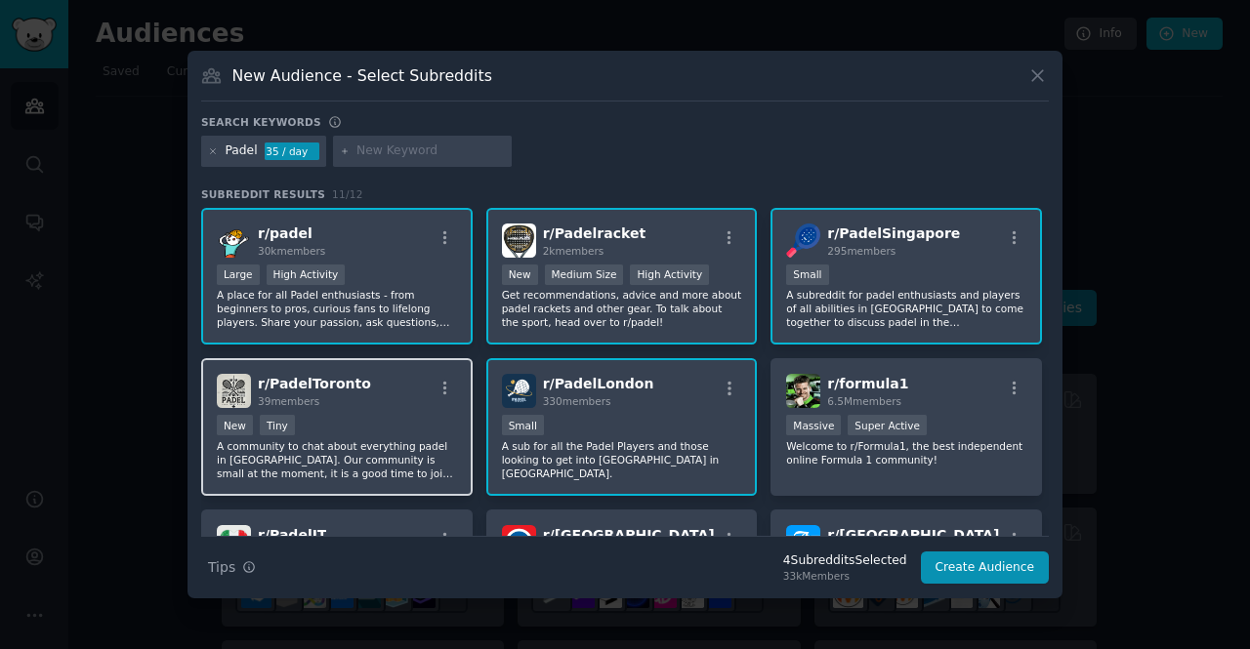
click at [372, 438] on div "New Tiny" at bounding box center [337, 427] width 240 height 24
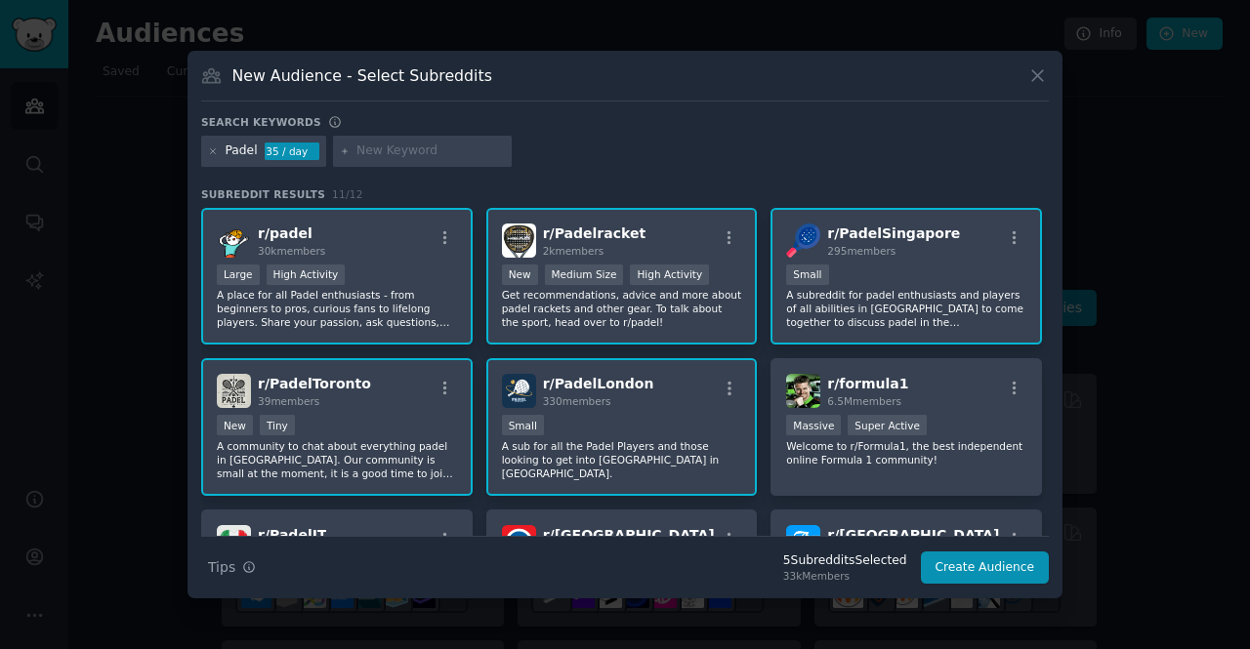
scroll to position [98, 0]
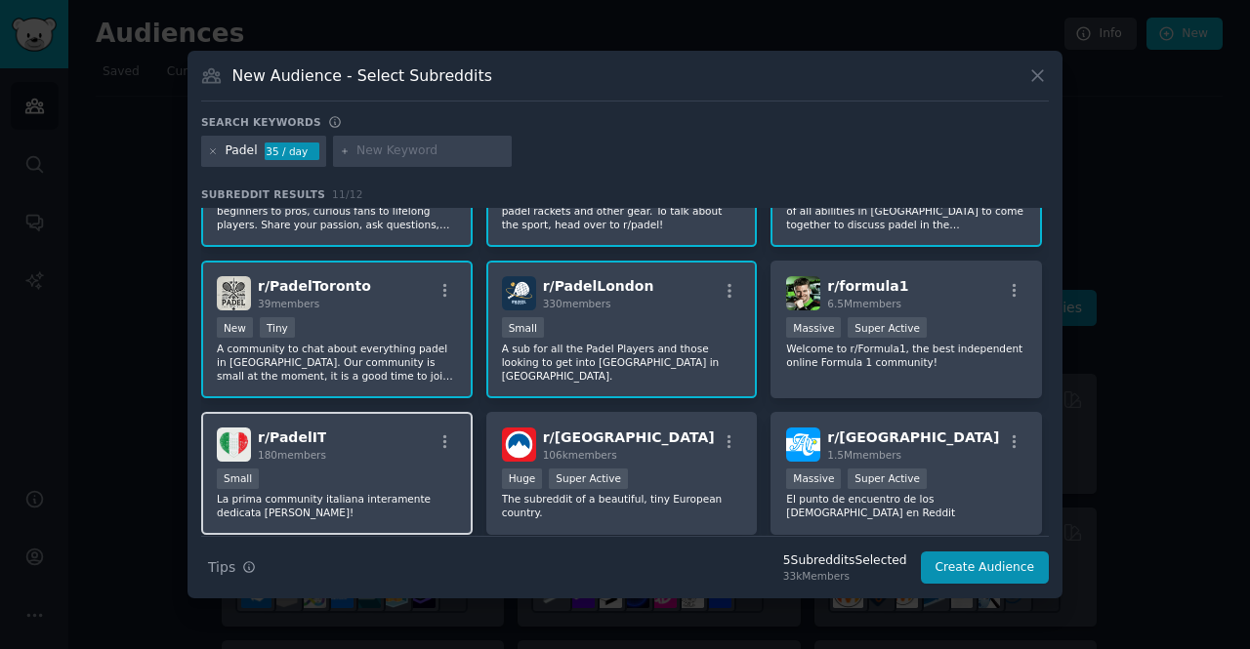
click at [370, 436] on div "r/ PadelIT 180 members" at bounding box center [337, 445] width 240 height 34
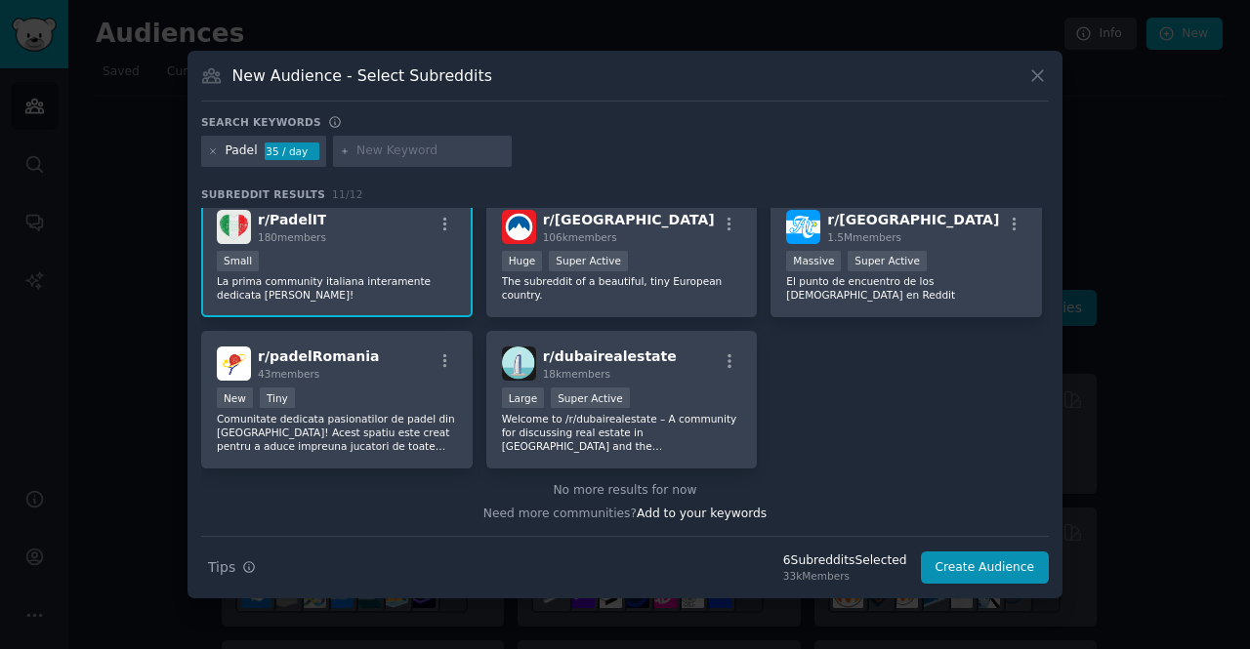
scroll to position [316, 0]
click at [387, 450] on p "Comunitate dedicata pasionatilor de padel din [GEOGRAPHIC_DATA]! Acest spatiu e…" at bounding box center [337, 431] width 240 height 41
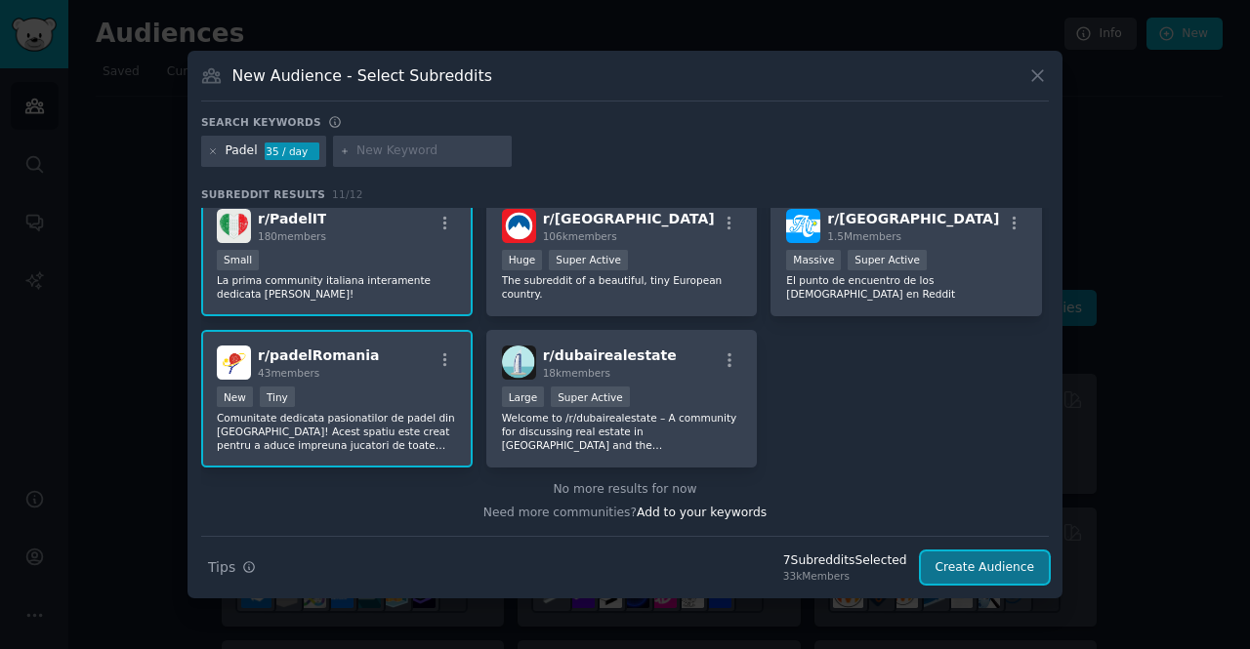
click at [971, 568] on button "Create Audience" at bounding box center [985, 568] width 129 height 33
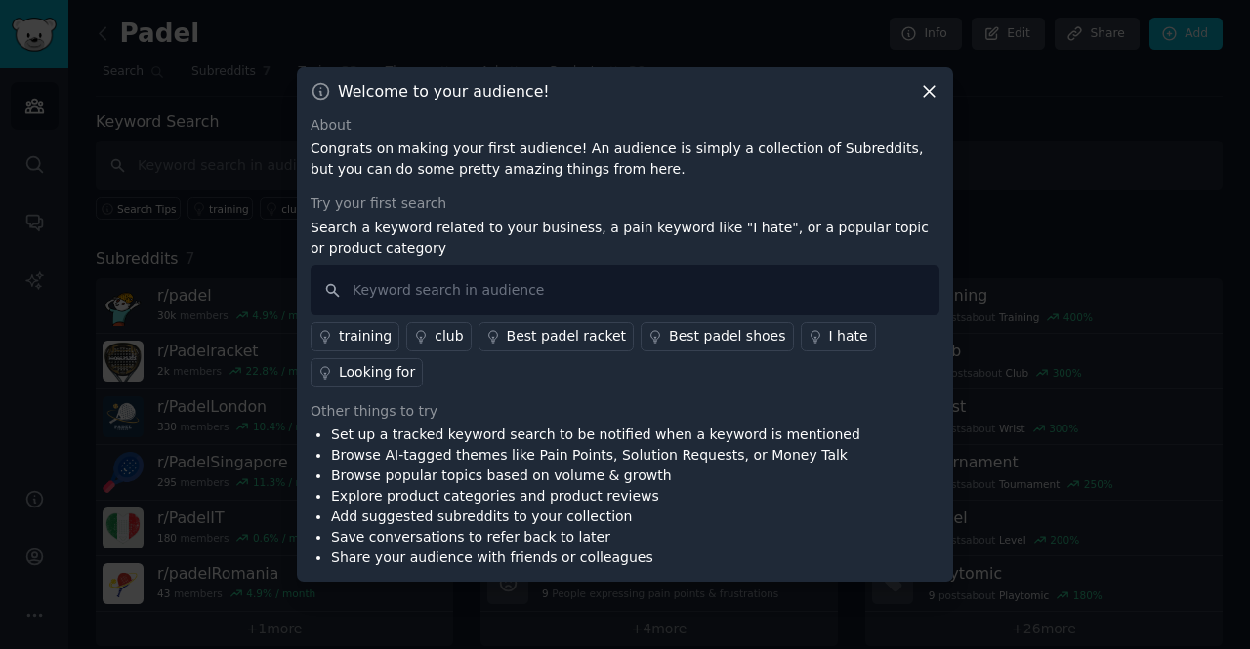
click at [333, 331] on link "training" at bounding box center [354, 336] width 89 height 29
